Goal: Task Accomplishment & Management: Use online tool/utility

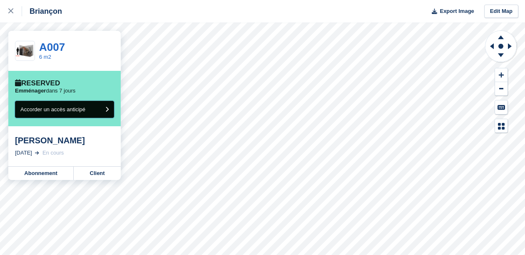
click at [92, 107] on button "Accorder un accès anticipé" at bounding box center [64, 109] width 99 height 17
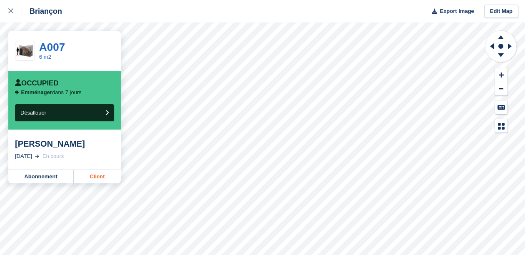
click at [99, 174] on link "Client" at bounding box center [97, 176] width 47 height 13
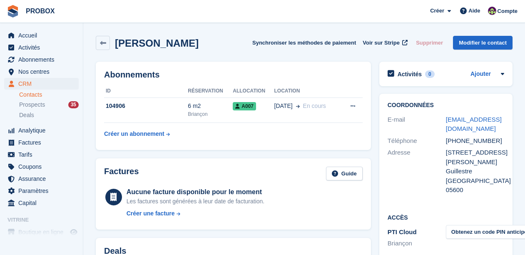
drag, startPoint x: 463, startPoint y: 127, endPoint x: 442, endPoint y: 118, distance: 22.3
click at [442, 118] on div "E-mail [EMAIL_ADDRESS][DOMAIN_NAME]" at bounding box center [445, 124] width 116 height 21
copy div "[EMAIL_ADDRESS][DOMAIN_NAME]"
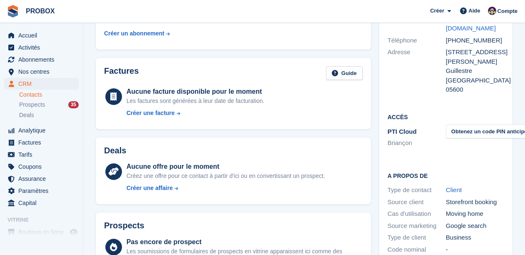
scroll to position [104, 0]
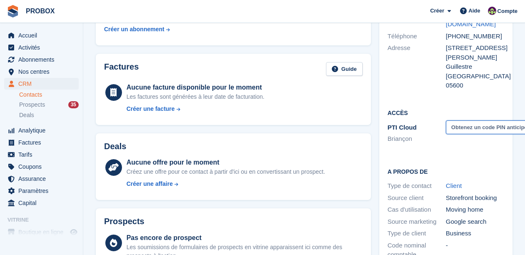
click at [460, 125] on button "Obtenez un code PIN anticipé" at bounding box center [489, 127] width 87 height 14
click at [471, 128] on icon at bounding box center [467, 127] width 7 height 6
drag, startPoint x: 469, startPoint y: 126, endPoint x: 447, endPoint y: 128, distance: 22.5
click at [447, 128] on div "330967" at bounding box center [475, 128] width 58 height 10
copy div "330967"
